Goal: Information Seeking & Learning: Learn about a topic

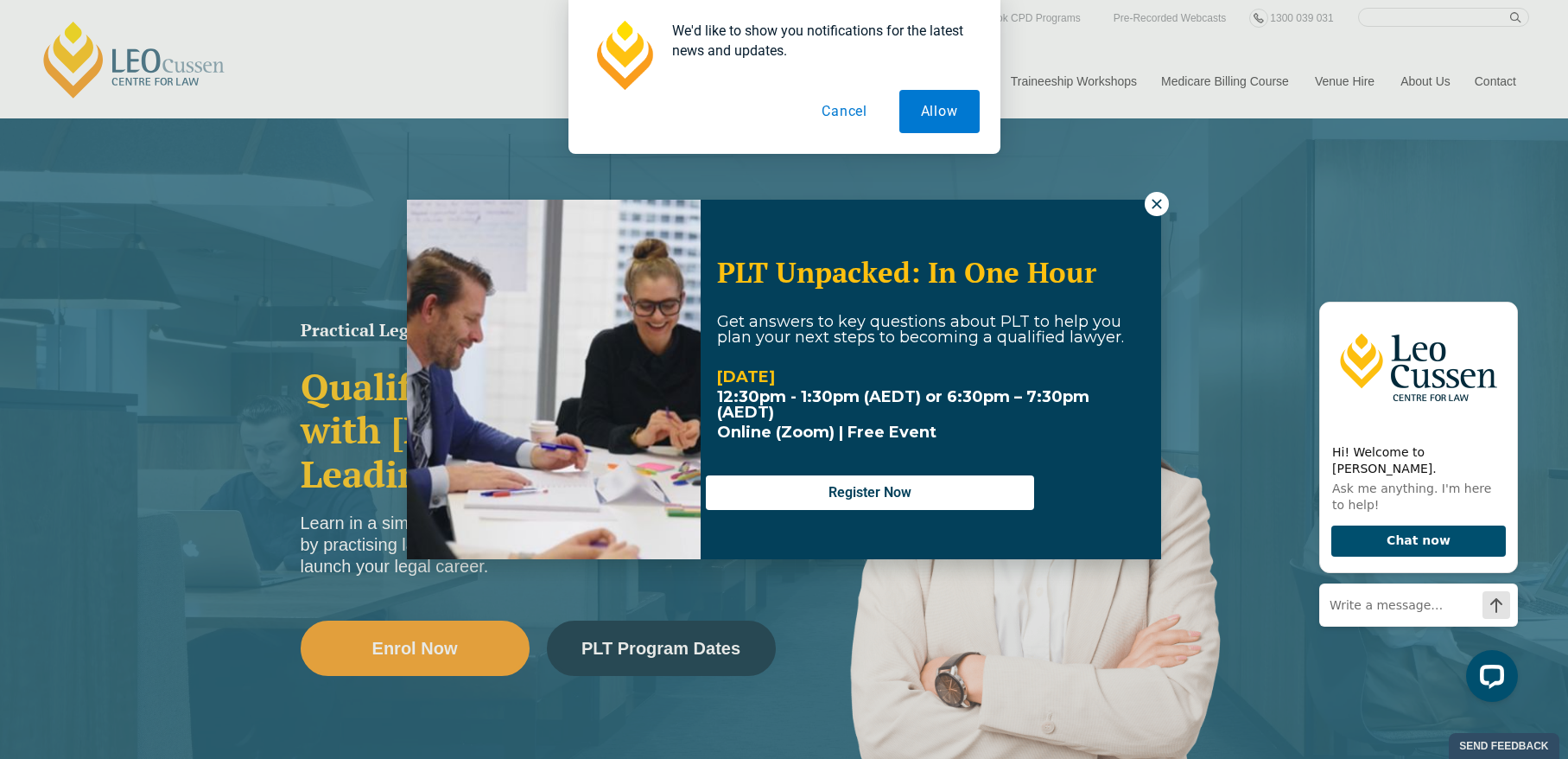
click at [1346, 140] on div "We'd like to show you notifications for the latest news and updates. Allow Canc…" at bounding box center [784, 77] width 1568 height 154
click at [1156, 208] on icon at bounding box center [1156, 204] width 16 height 16
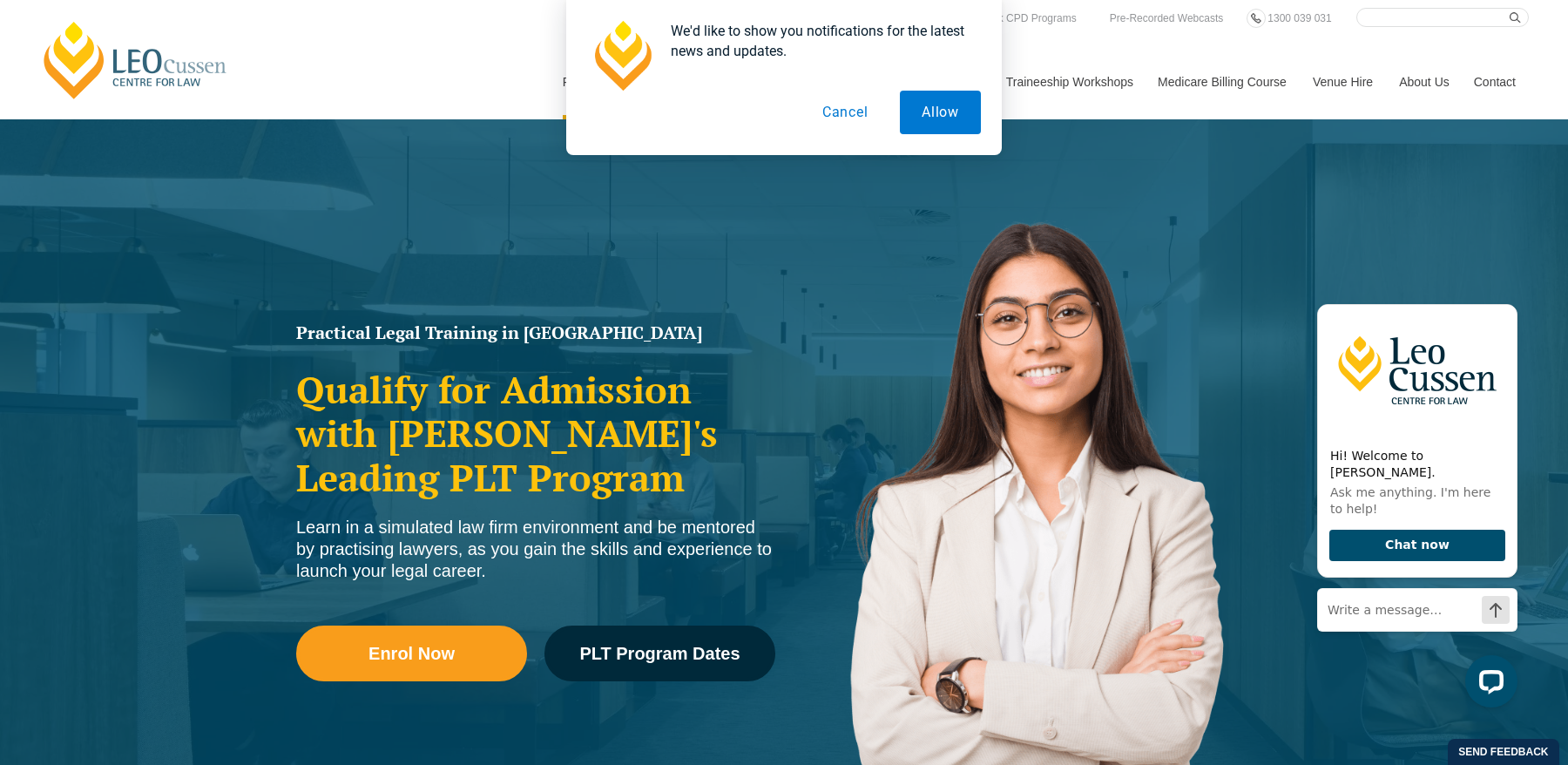
click at [843, 110] on button "Cancel" at bounding box center [844, 112] width 89 height 43
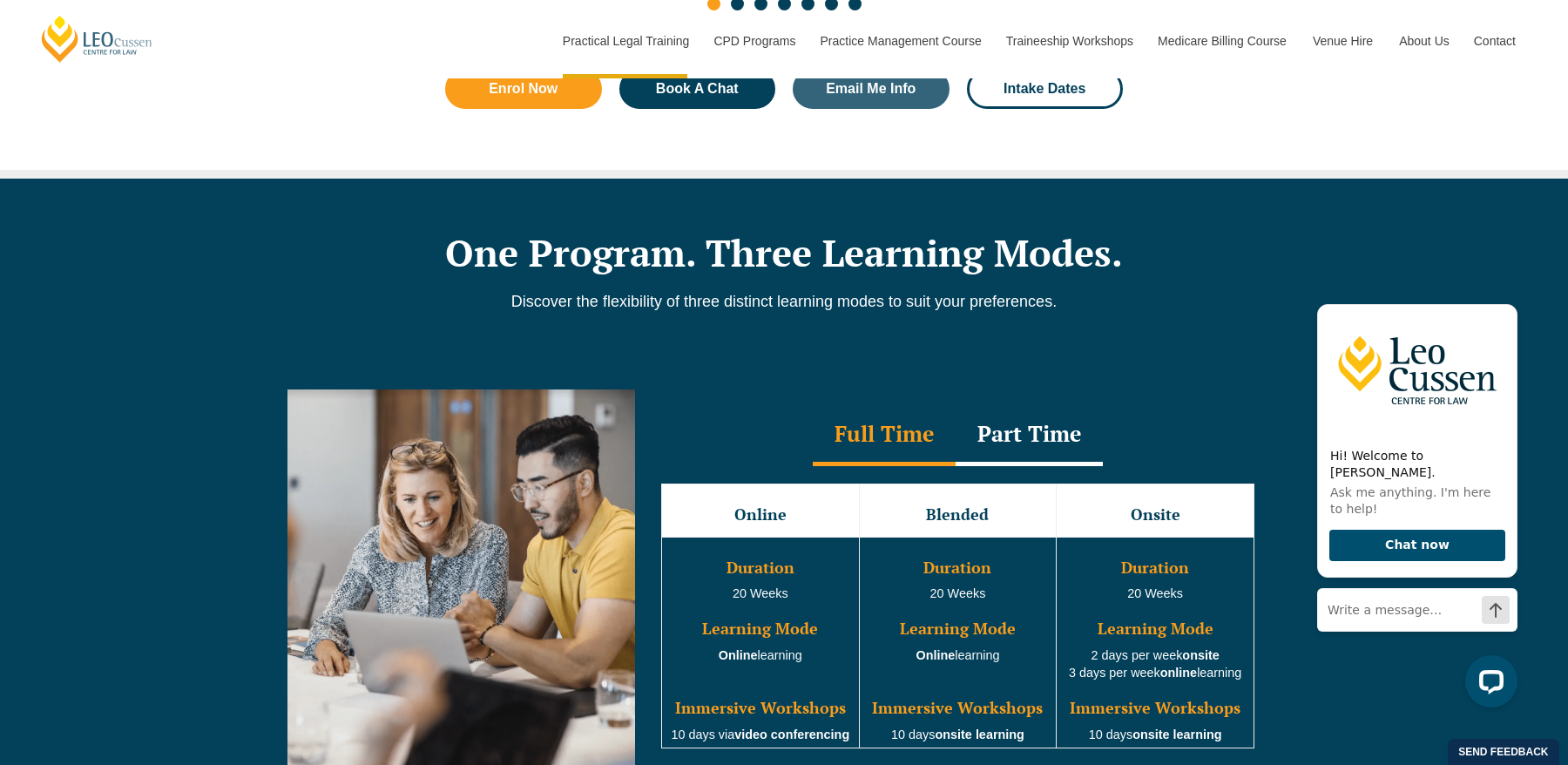
scroll to position [1393, 0]
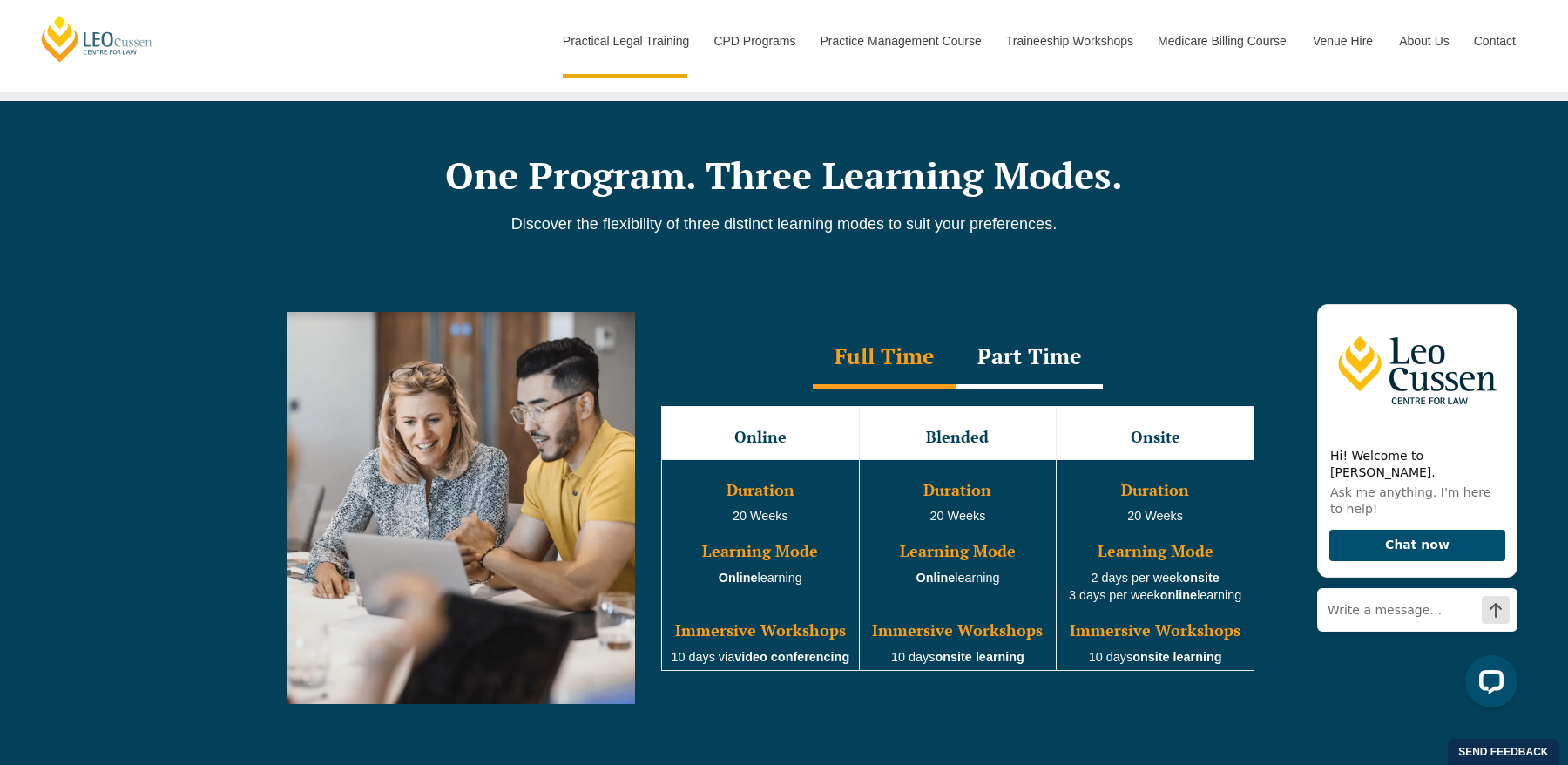
click at [988, 355] on div "Part Time" at bounding box center [1029, 358] width 147 height 61
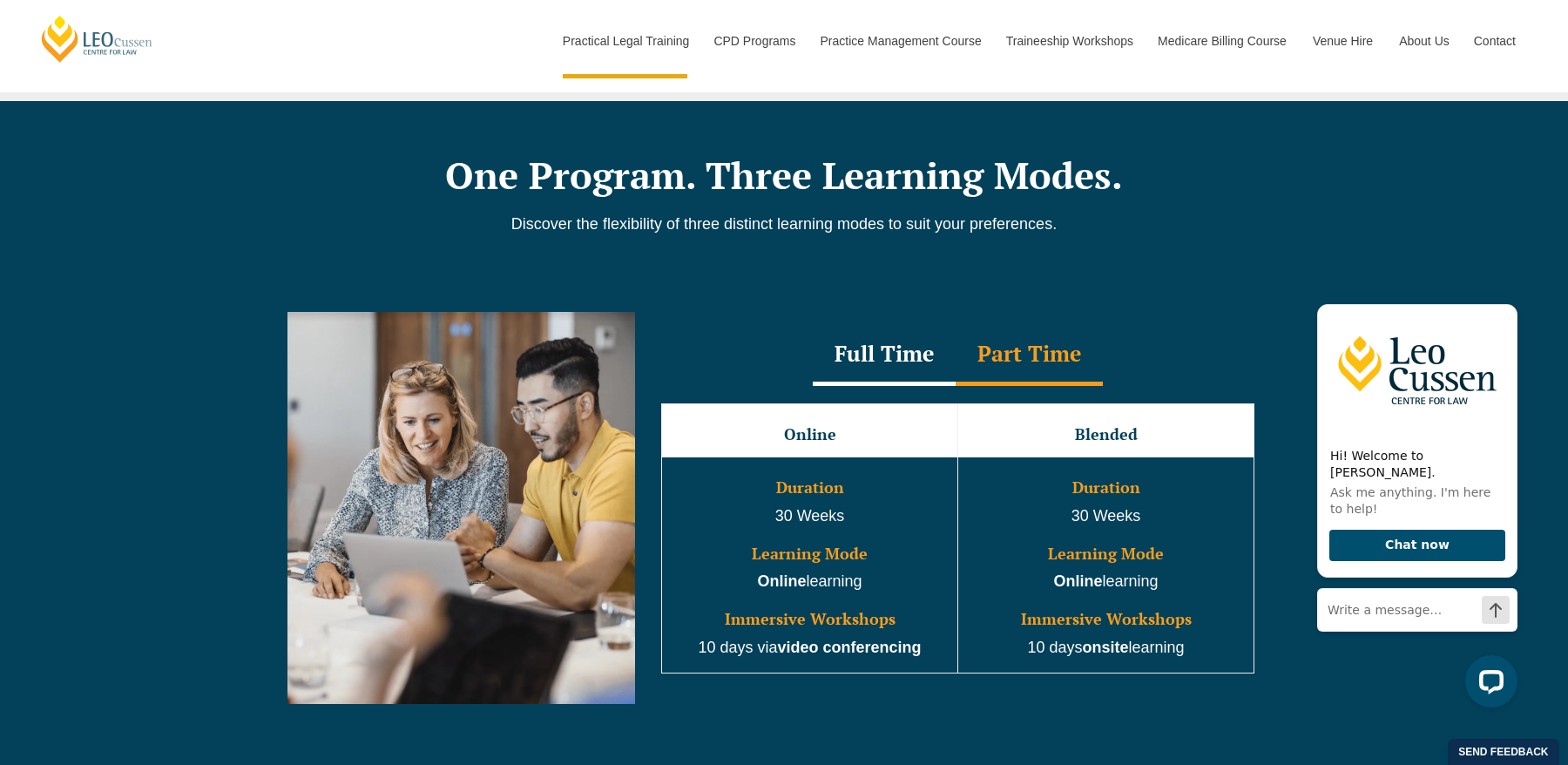
click at [880, 355] on div "Full Time" at bounding box center [884, 355] width 143 height 61
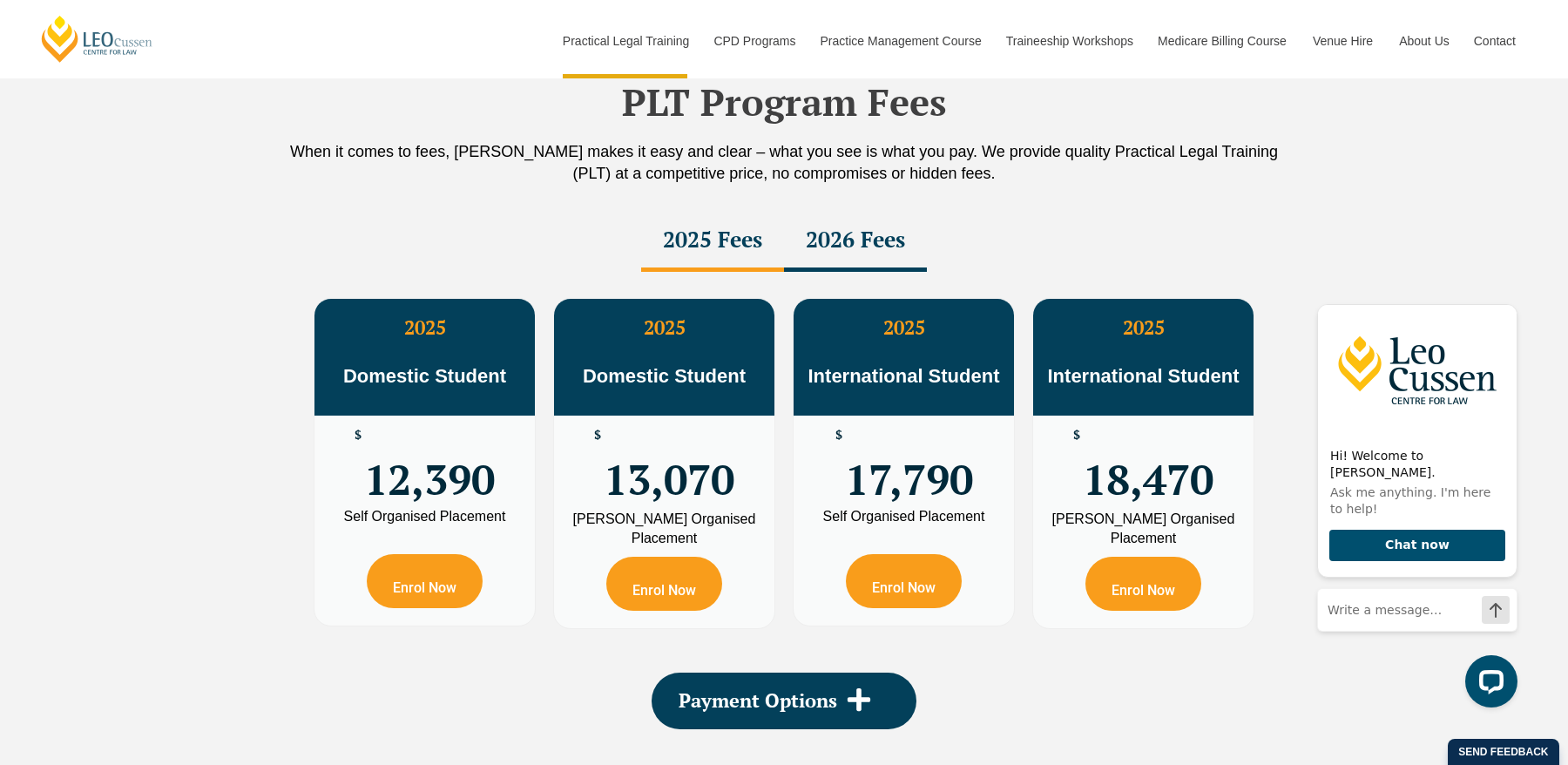
scroll to position [3049, 0]
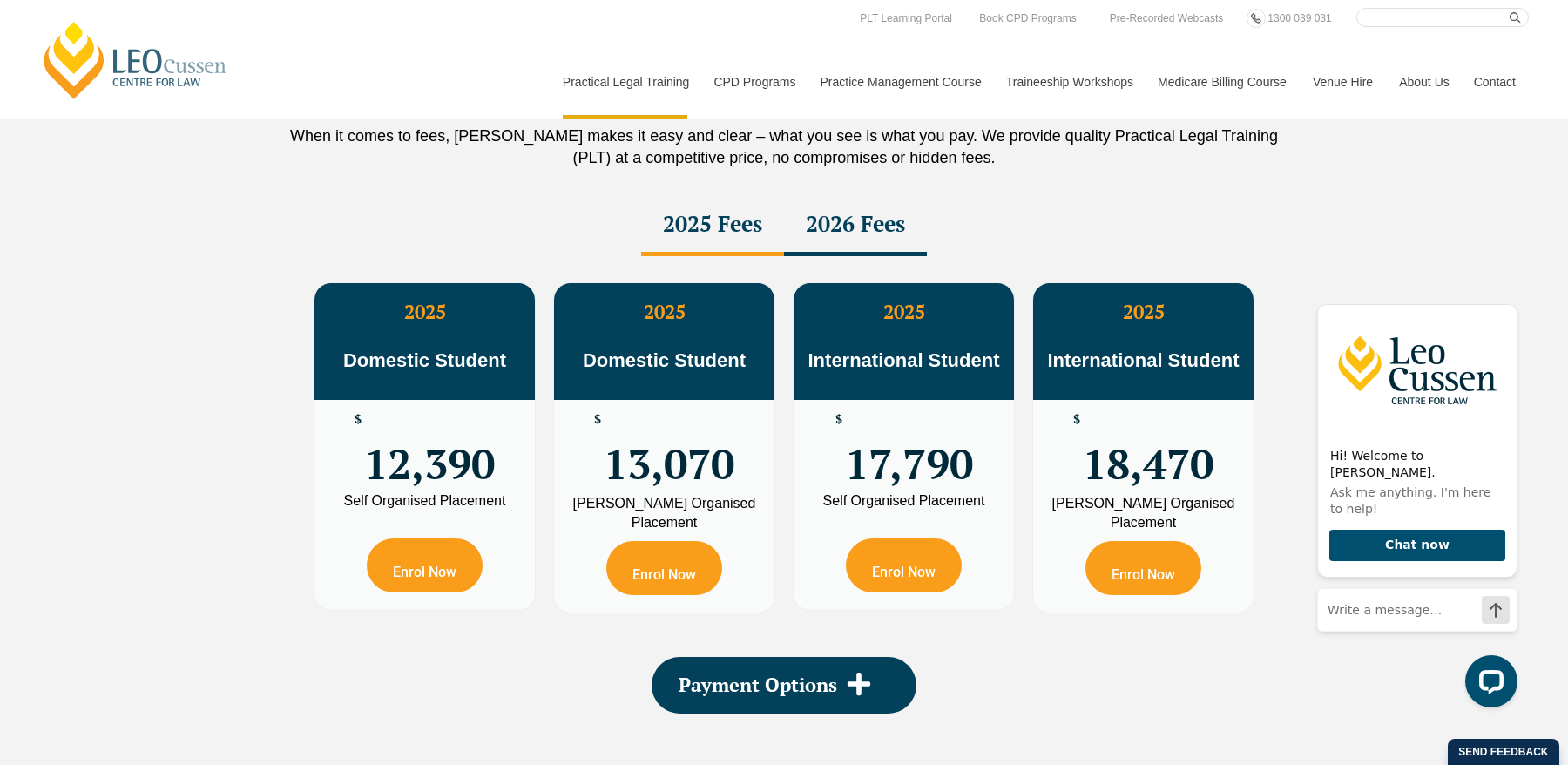
click at [868, 223] on div "2026 Fees" at bounding box center [854, 225] width 143 height 61
click at [750, 227] on div "2025 Fees" at bounding box center [712, 225] width 143 height 61
click at [852, 230] on div "2026 Fees" at bounding box center [854, 225] width 143 height 61
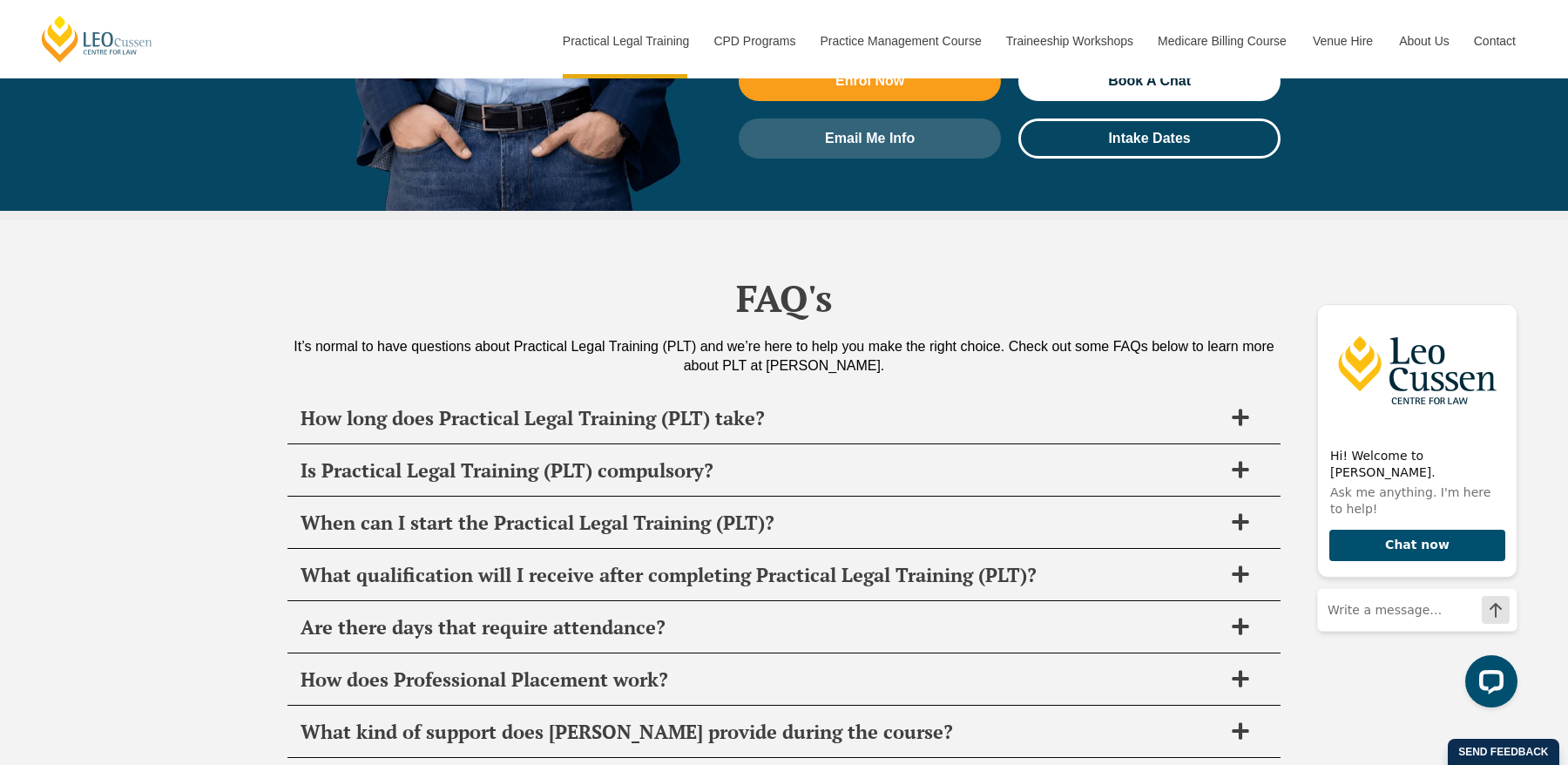
scroll to position [8188, 0]
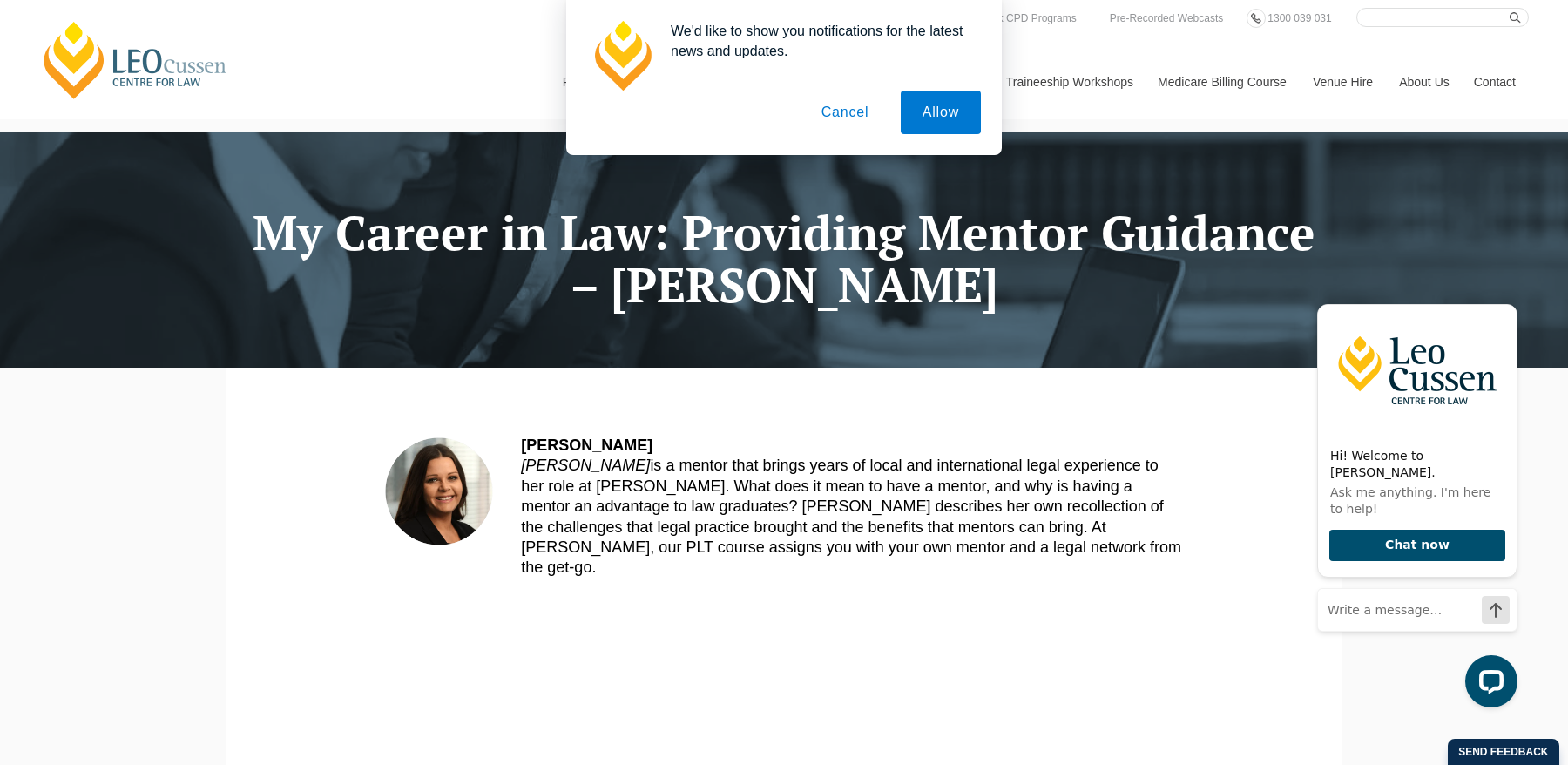
click at [842, 117] on button "Cancel" at bounding box center [844, 112] width 91 height 43
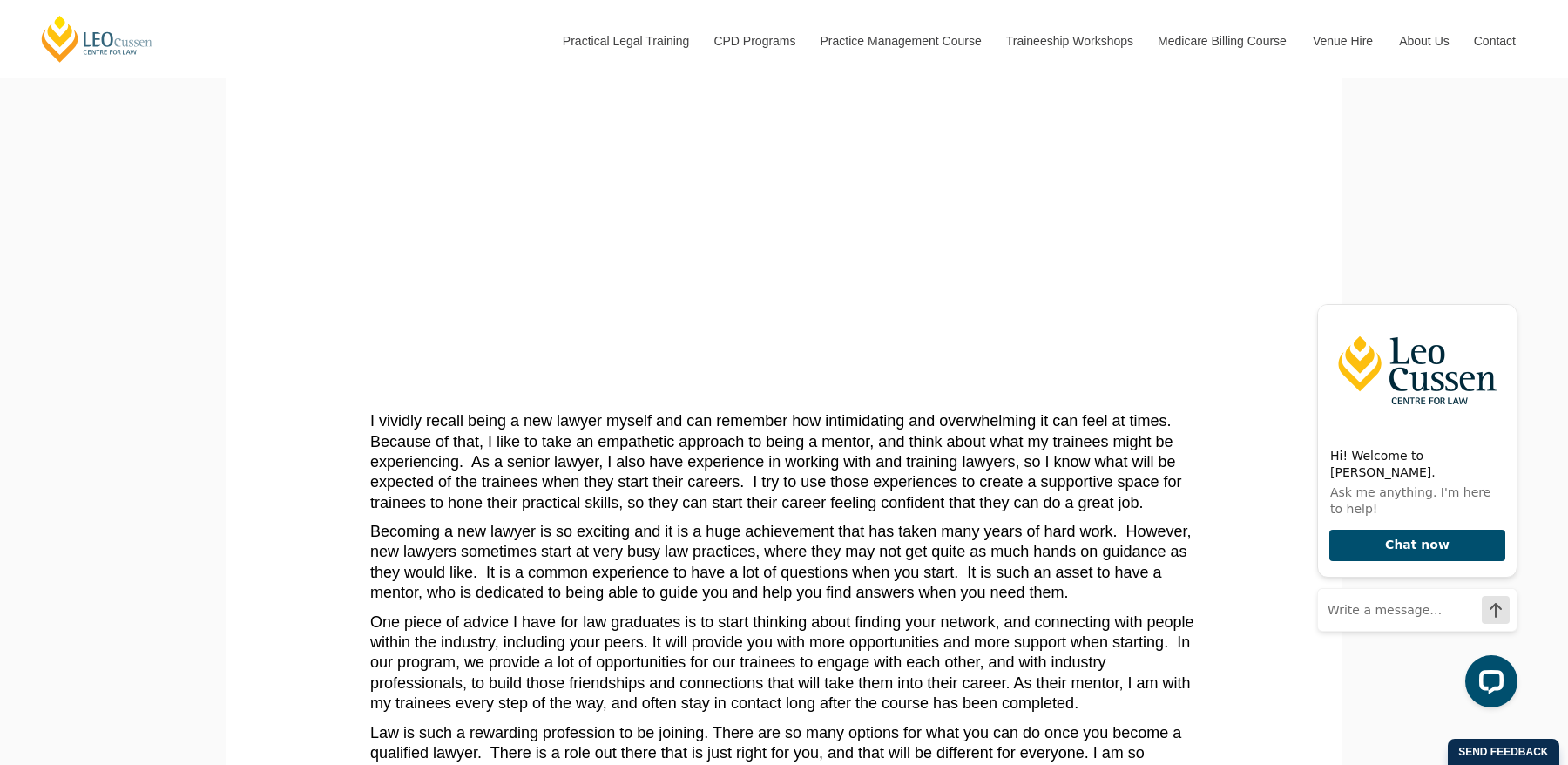
scroll to position [262, 0]
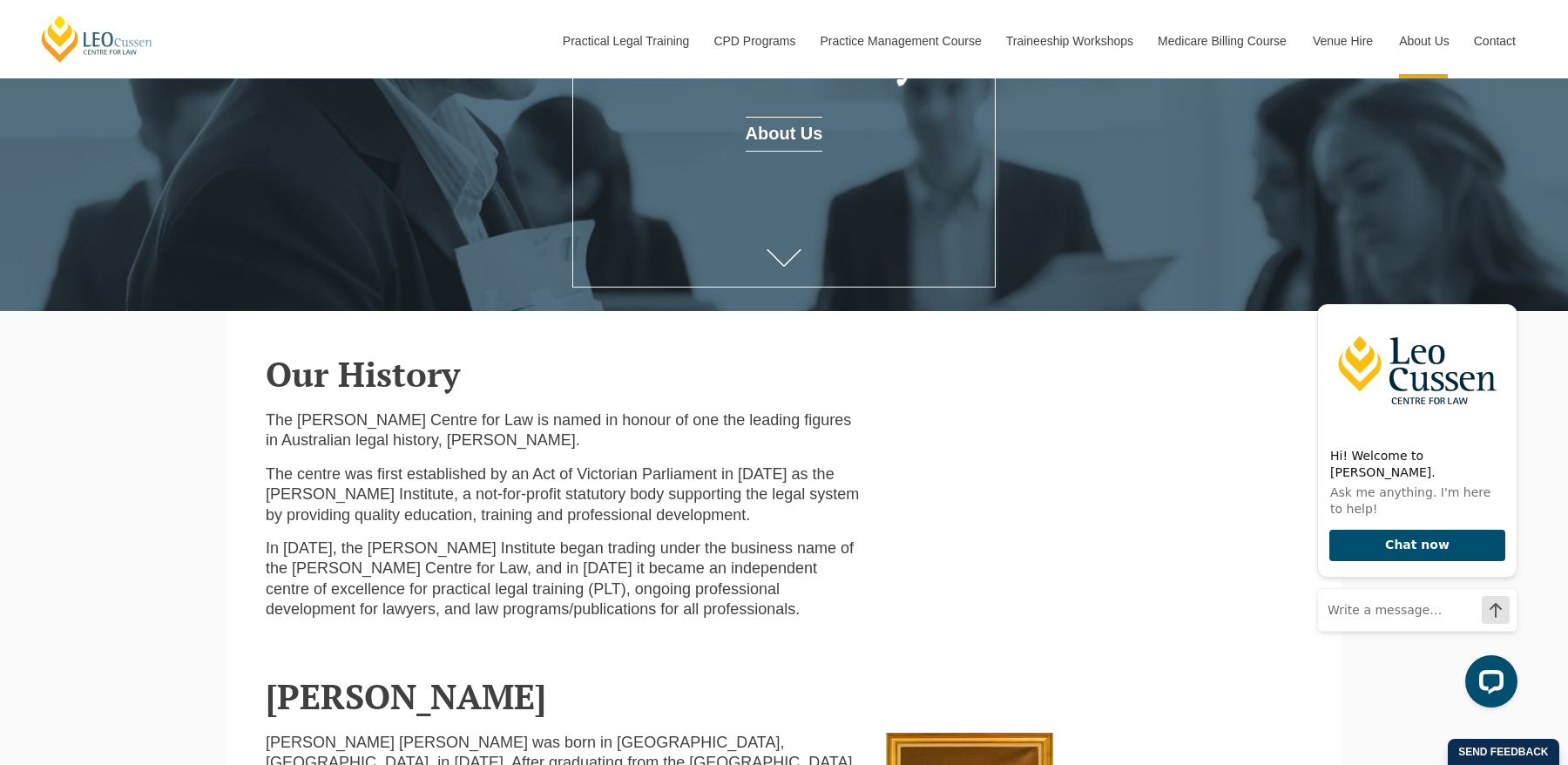
scroll to position [262, 0]
